Goal: Task Accomplishment & Management: Use online tool/utility

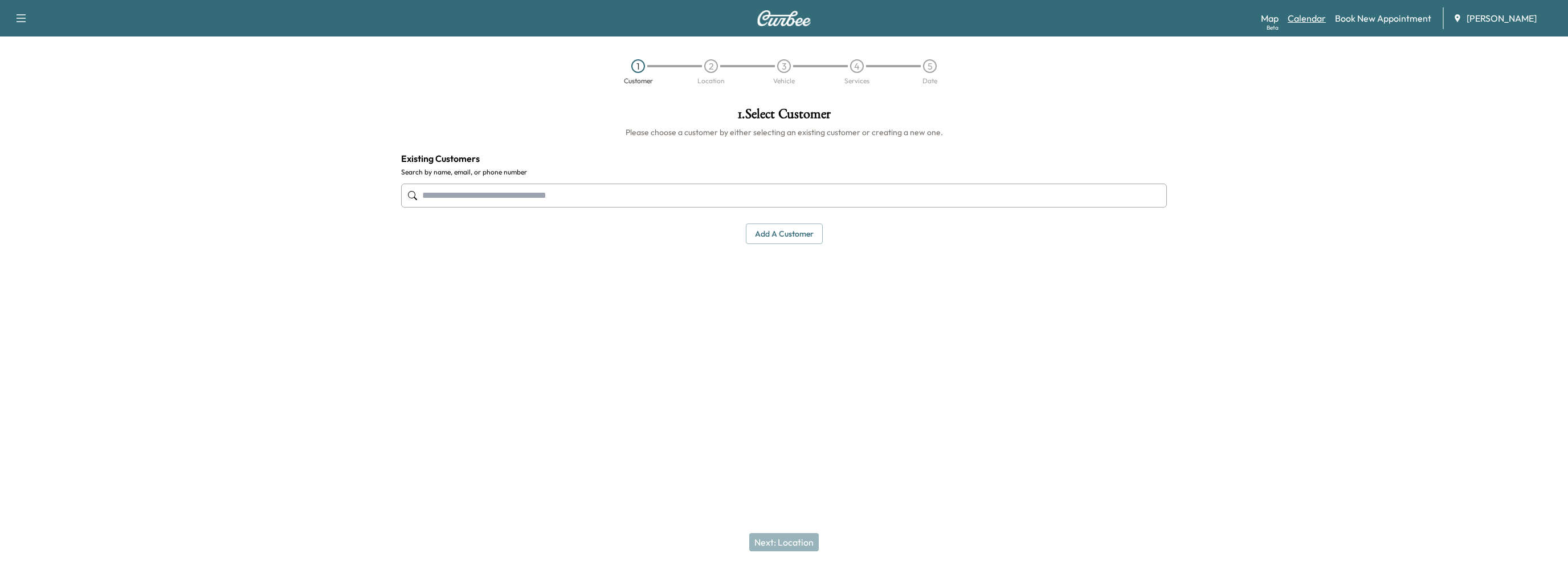
click at [1317, 14] on link "Calendar" at bounding box center [1306, 19] width 38 height 14
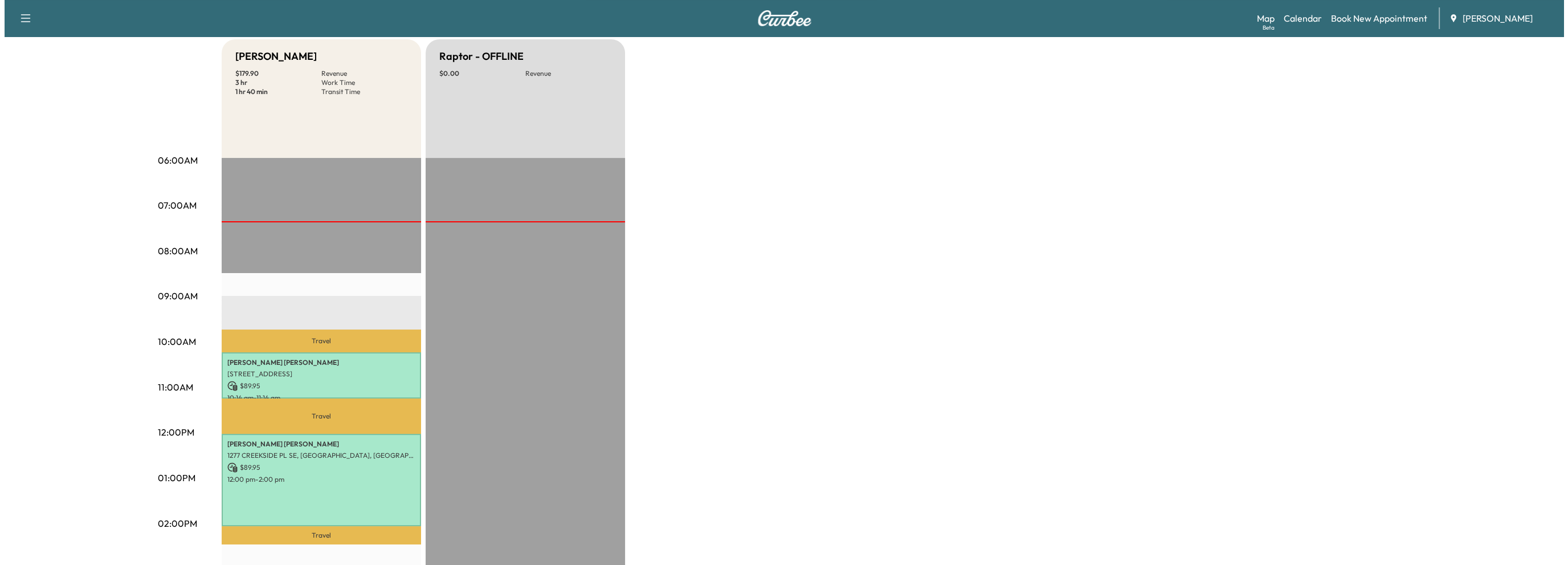
scroll to position [171, 0]
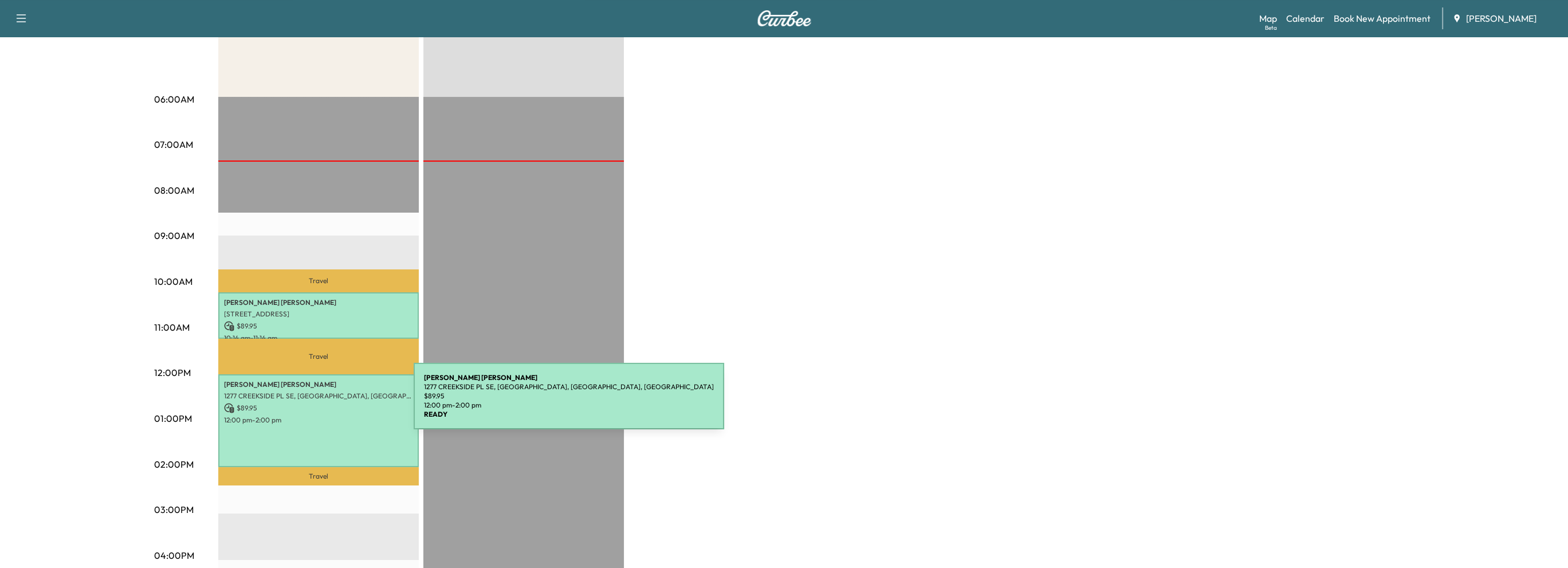
click at [328, 403] on p "$ 89.95" at bounding box center [318, 408] width 189 height 10
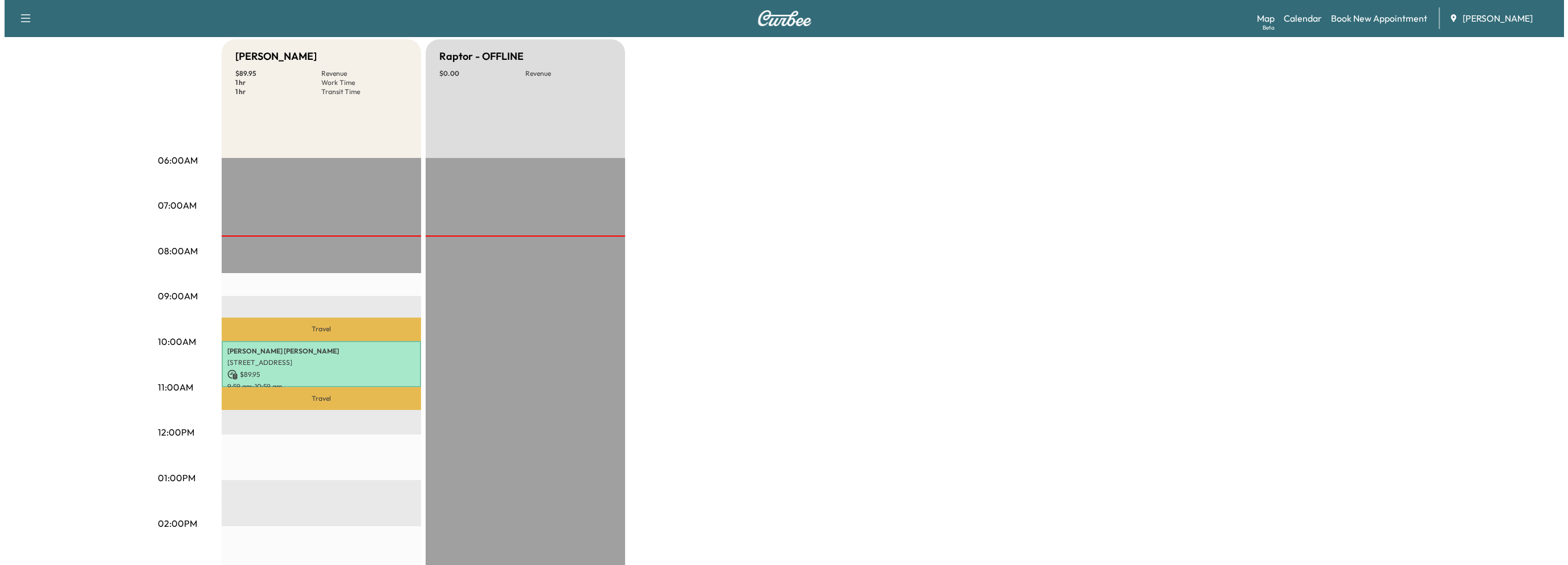
scroll to position [114, 0]
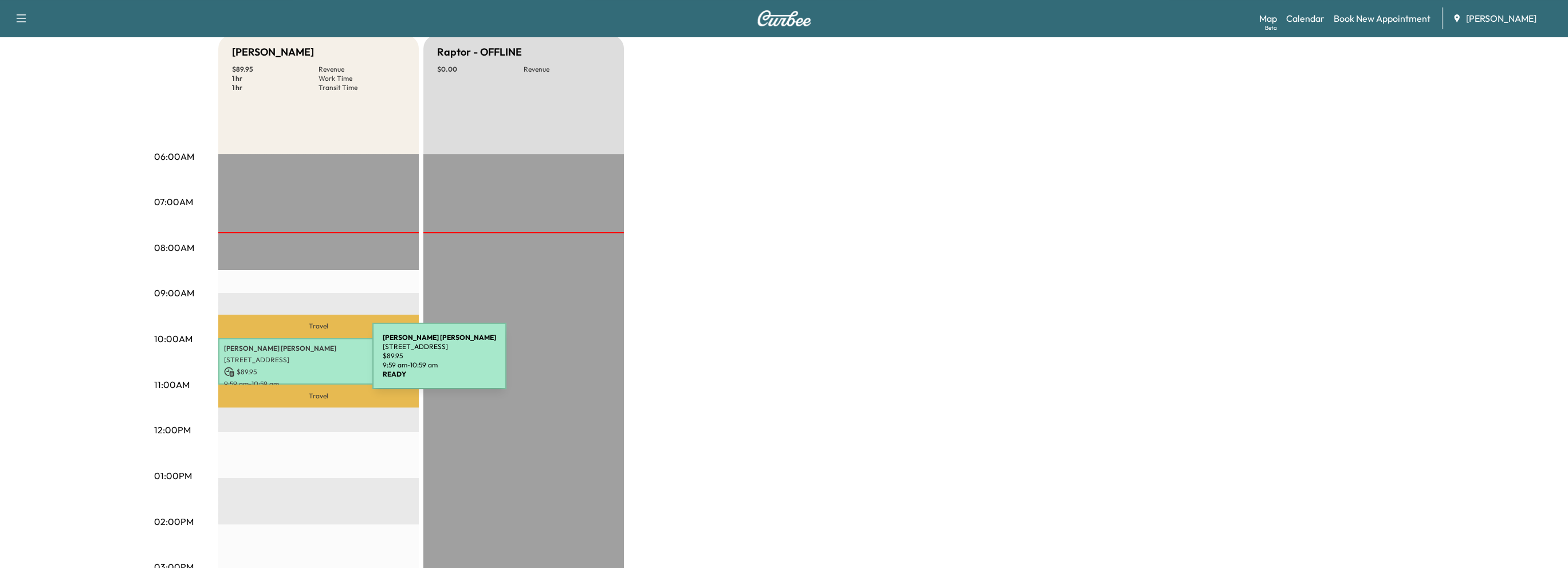
click at [286, 363] on div "[PERSON_NAME] [STREET_ADDRESS] $ 89.95 9:59 am - 10:59 am" at bounding box center [318, 361] width 200 height 46
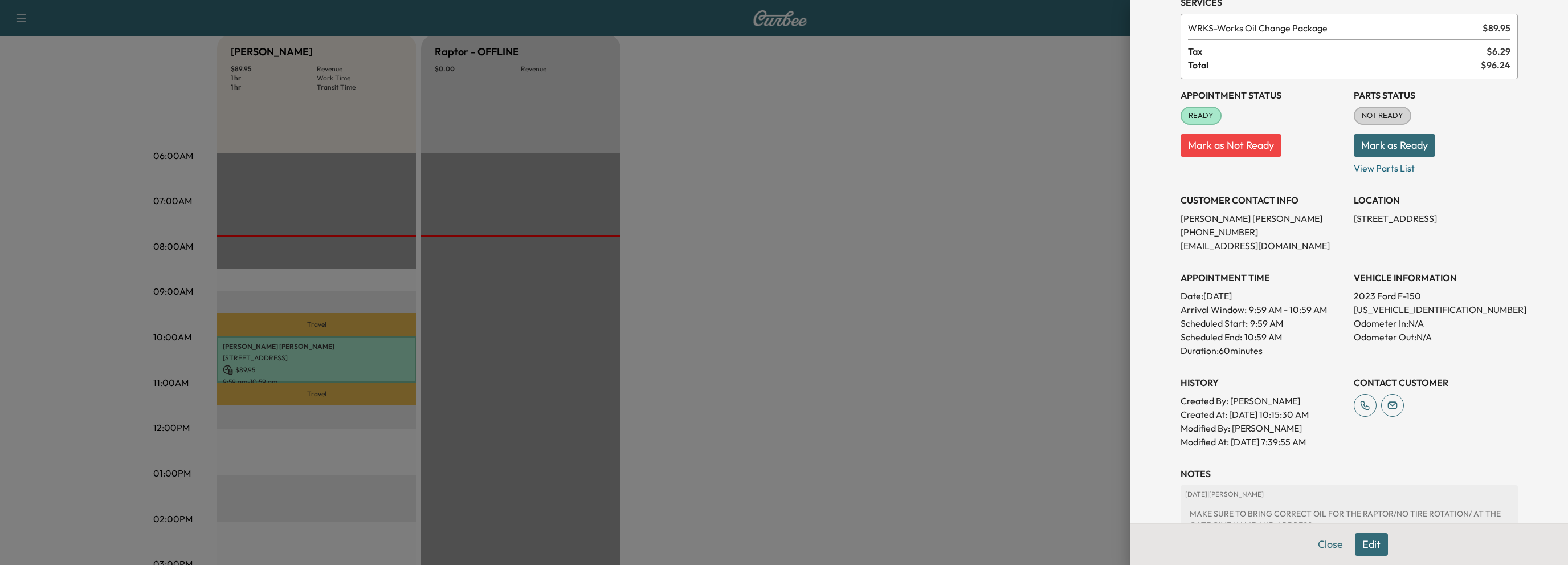
scroll to position [148, 0]
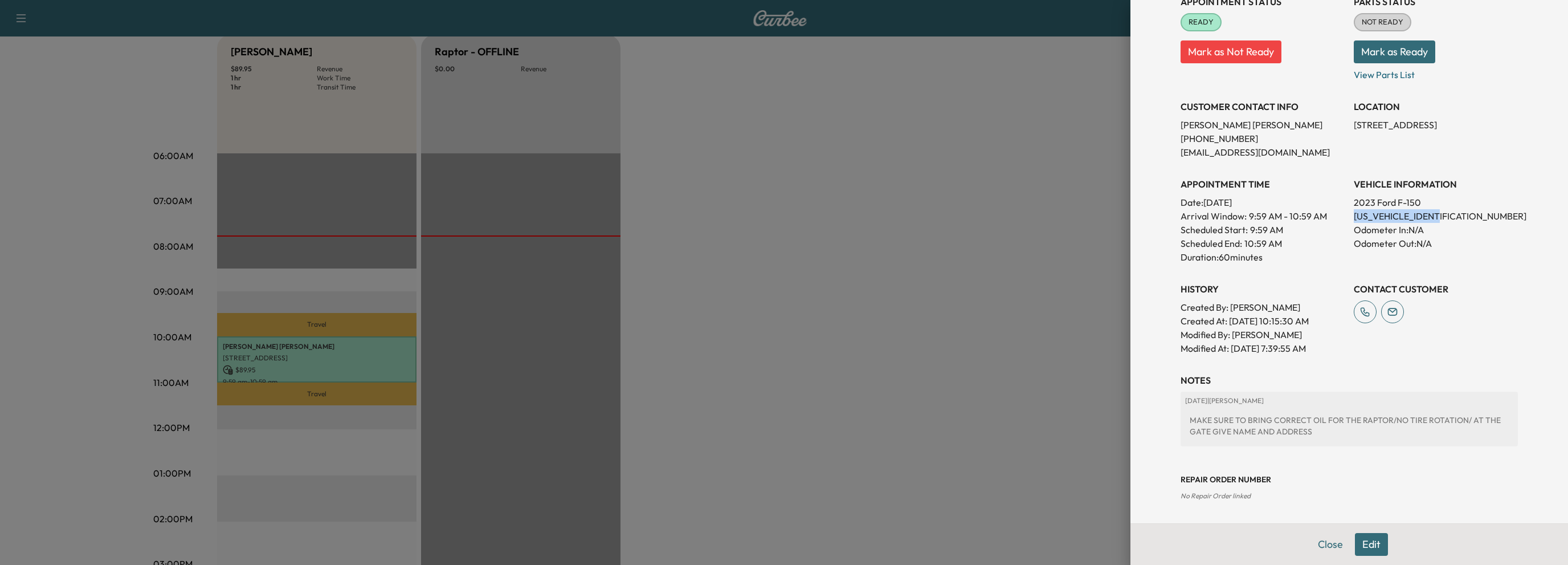
drag, startPoint x: 1345, startPoint y: 214, endPoint x: 1447, endPoint y: 218, distance: 102.1
click at [1447, 218] on p "1FTFW1RJ5PFB34973" at bounding box center [1435, 216] width 164 height 14
copy p "1FTFW1RJ5PFB34973"
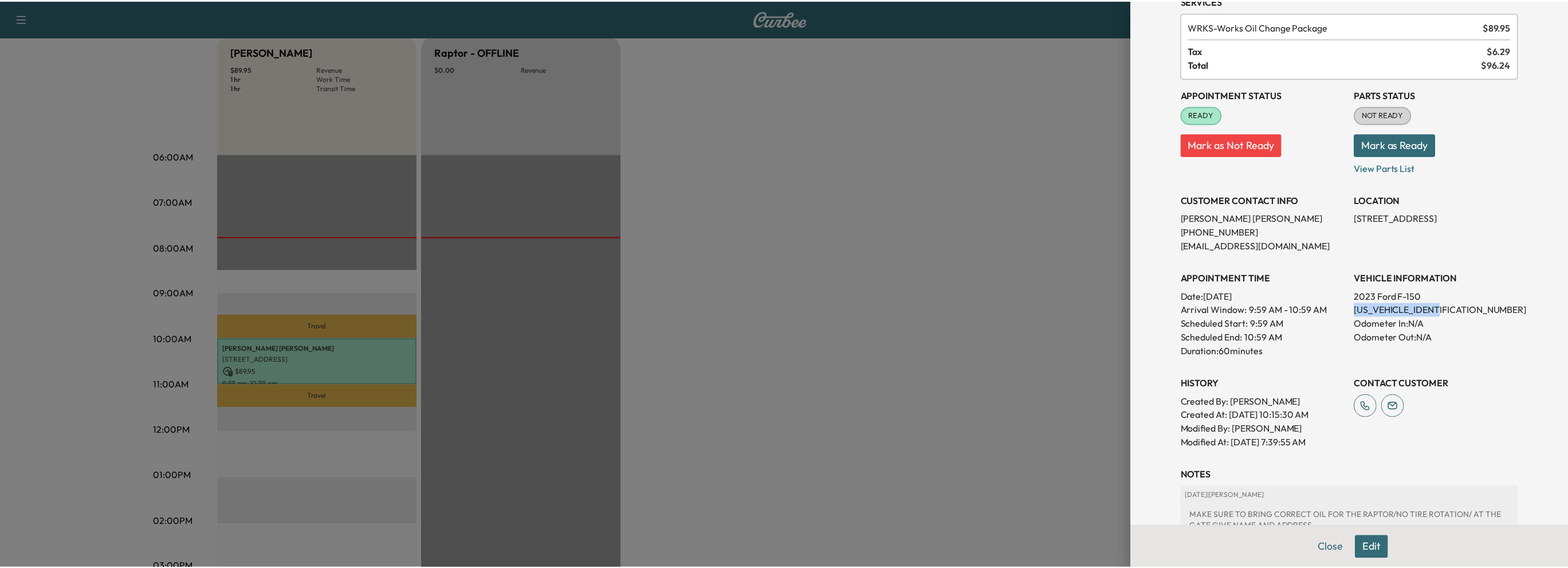
scroll to position [0, 0]
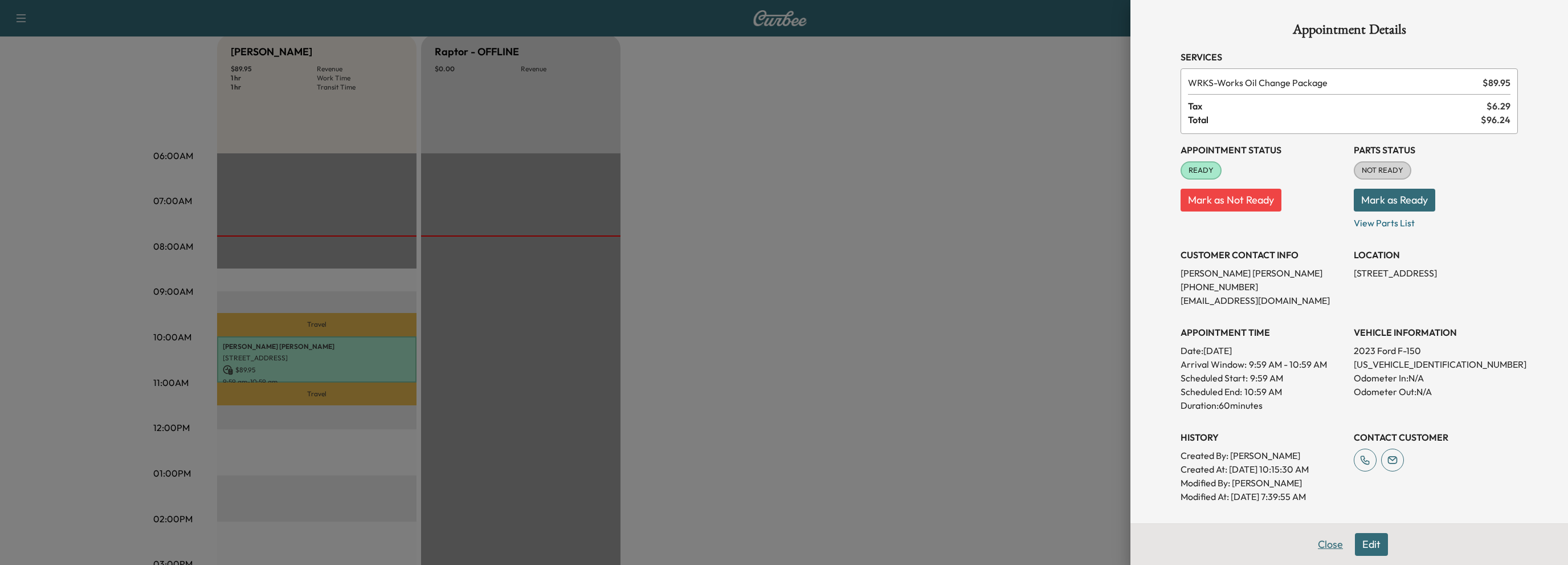
click at [1311, 543] on button "Close" at bounding box center [1330, 544] width 40 height 23
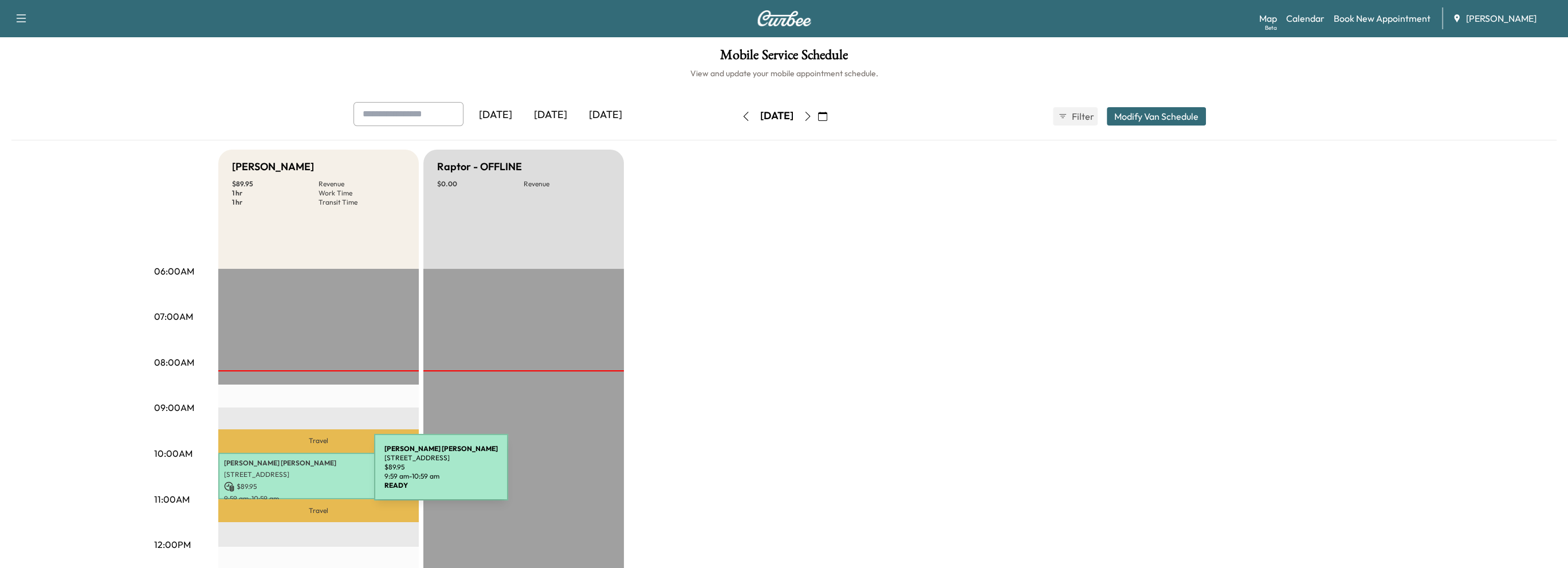
click at [288, 474] on p "[STREET_ADDRESS]" at bounding box center [318, 475] width 189 height 9
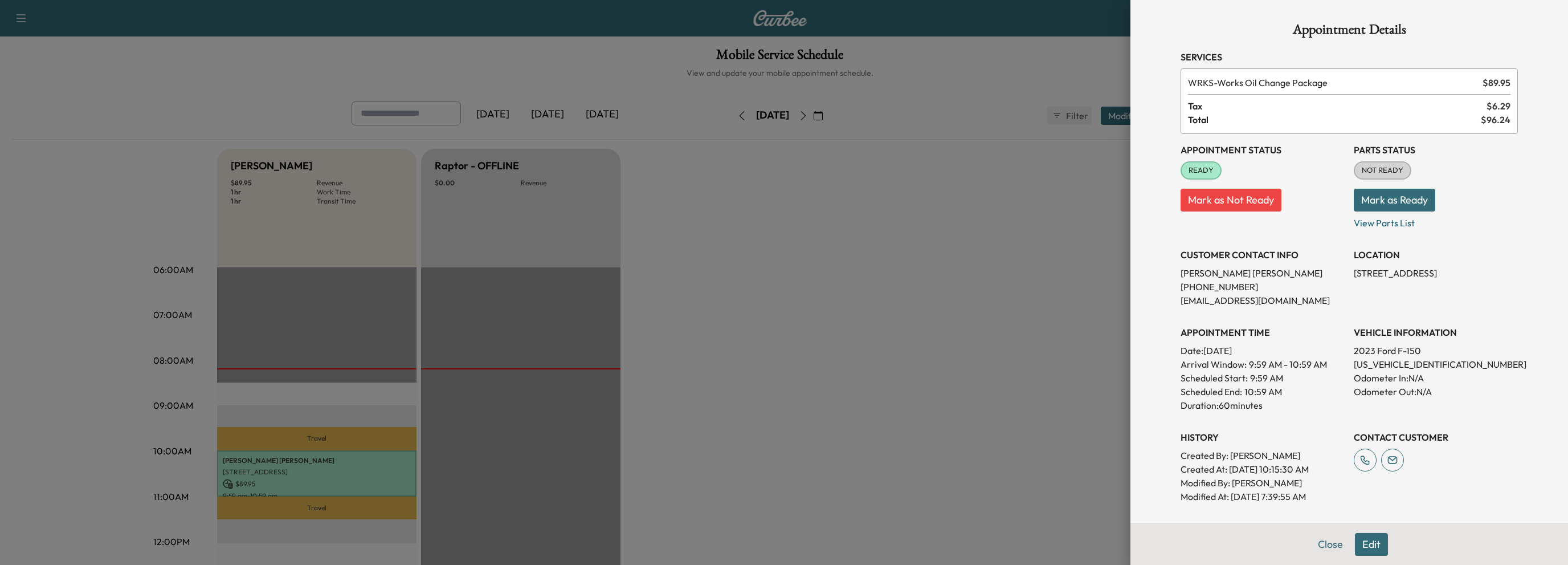
click at [1406, 199] on button "Mark as Ready" at bounding box center [1394, 199] width 82 height 23
click at [1318, 543] on button "Close" at bounding box center [1330, 544] width 40 height 23
